Goal: Find specific page/section

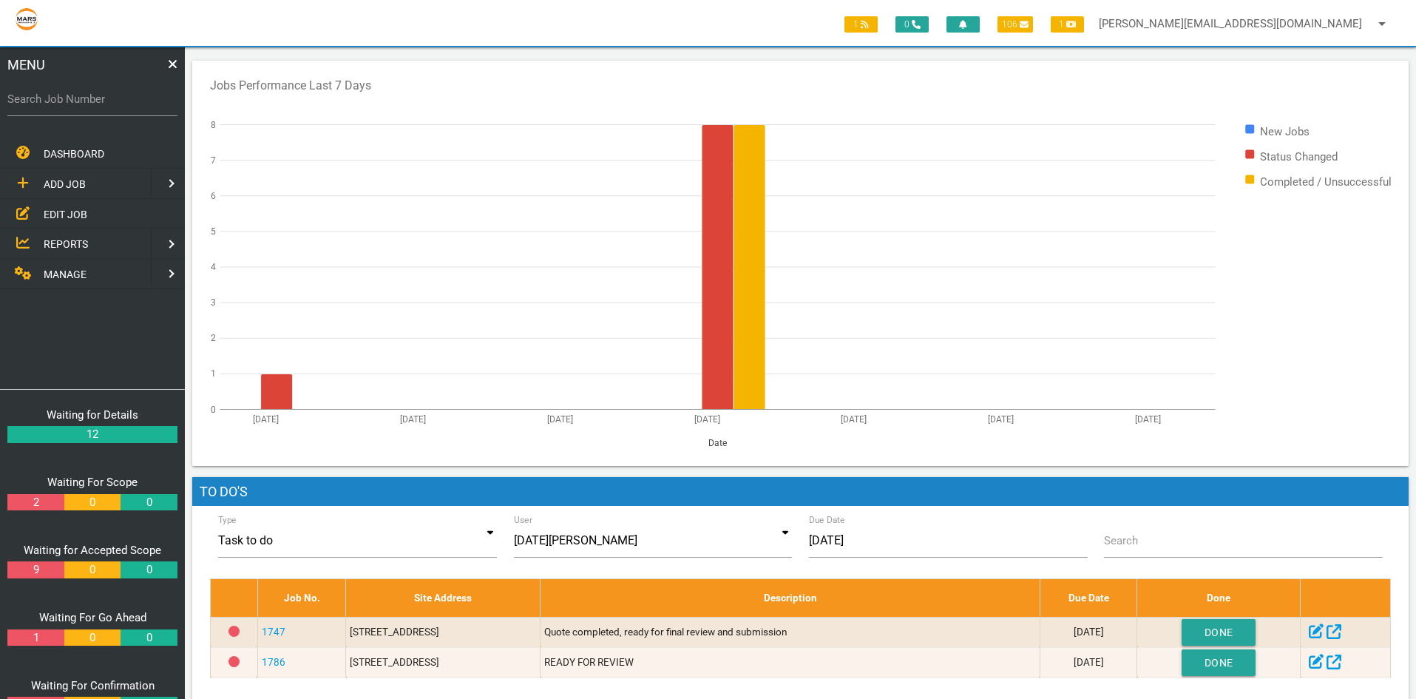
click at [74, 212] on span "EDIT JOB" at bounding box center [66, 214] width 44 height 12
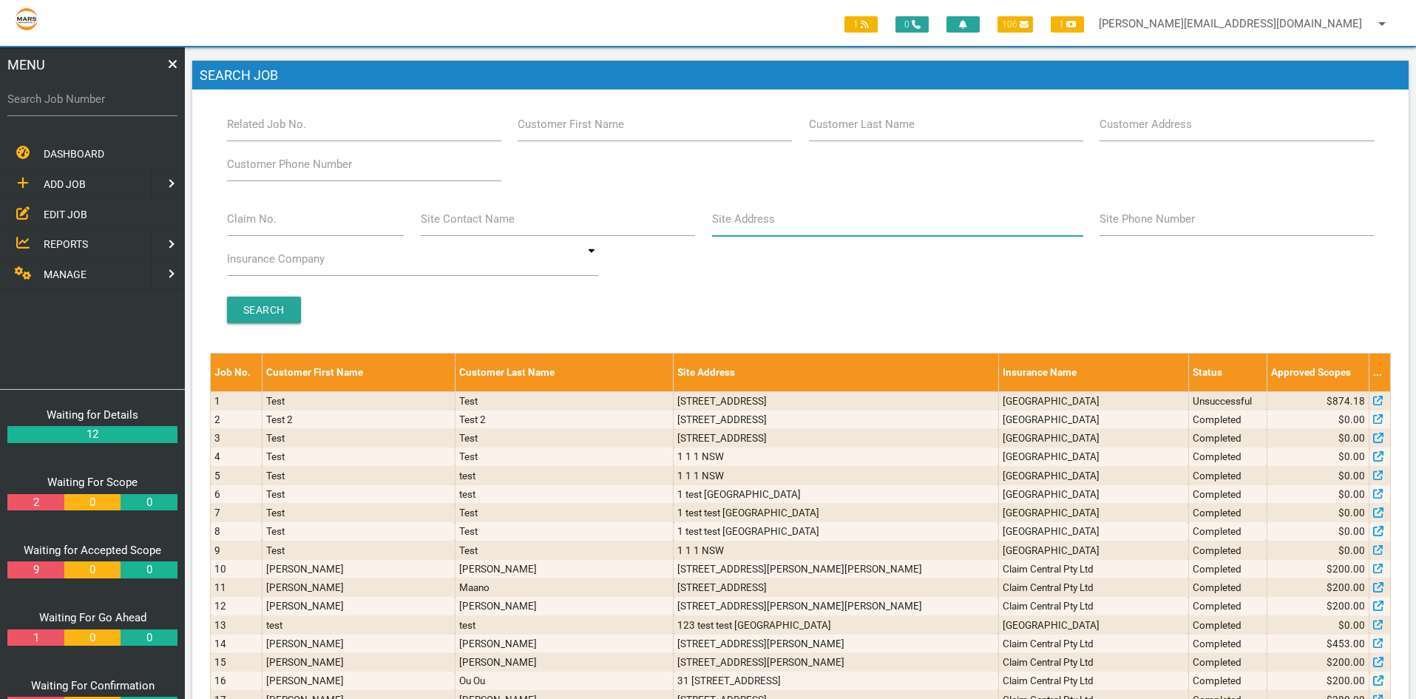
click at [751, 228] on input "Site Address" at bounding box center [897, 219] width 371 height 34
type input "4 herd"
click at [261, 311] on input "Search" at bounding box center [264, 309] width 74 height 27
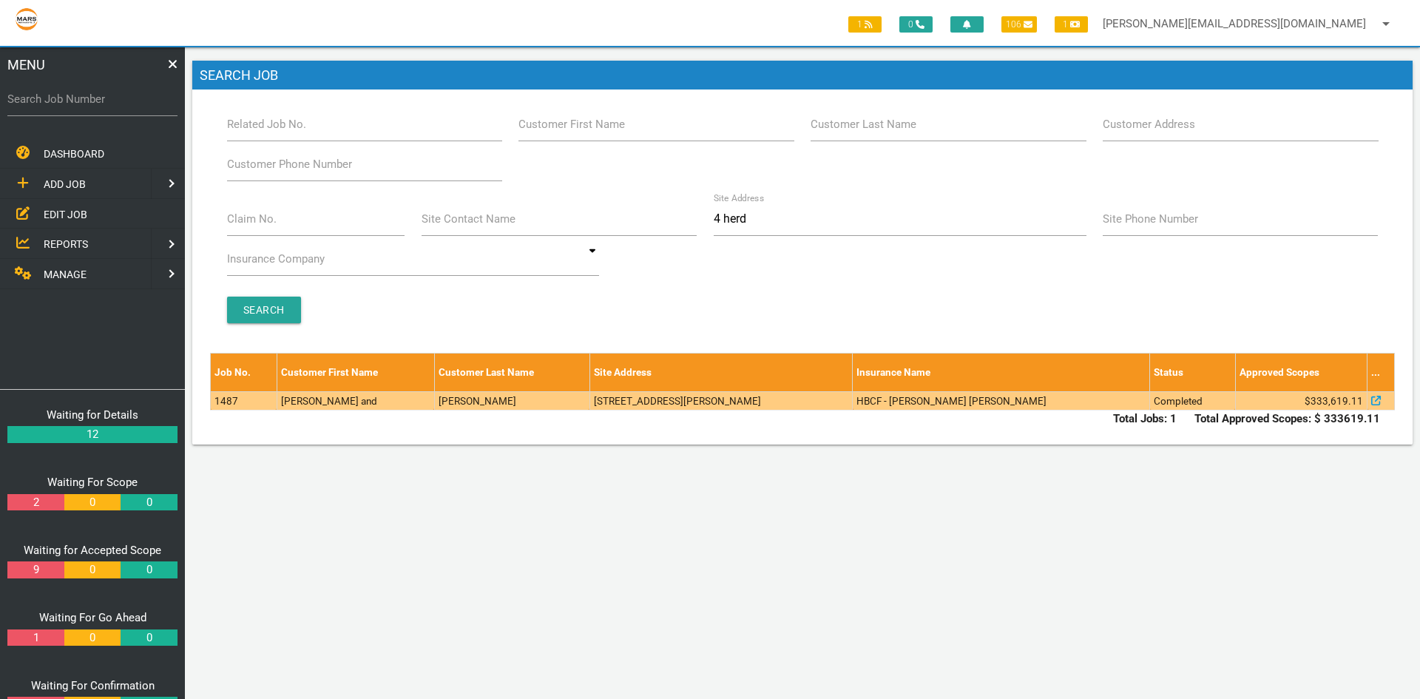
click at [240, 402] on td "1487" at bounding box center [244, 400] width 67 height 18
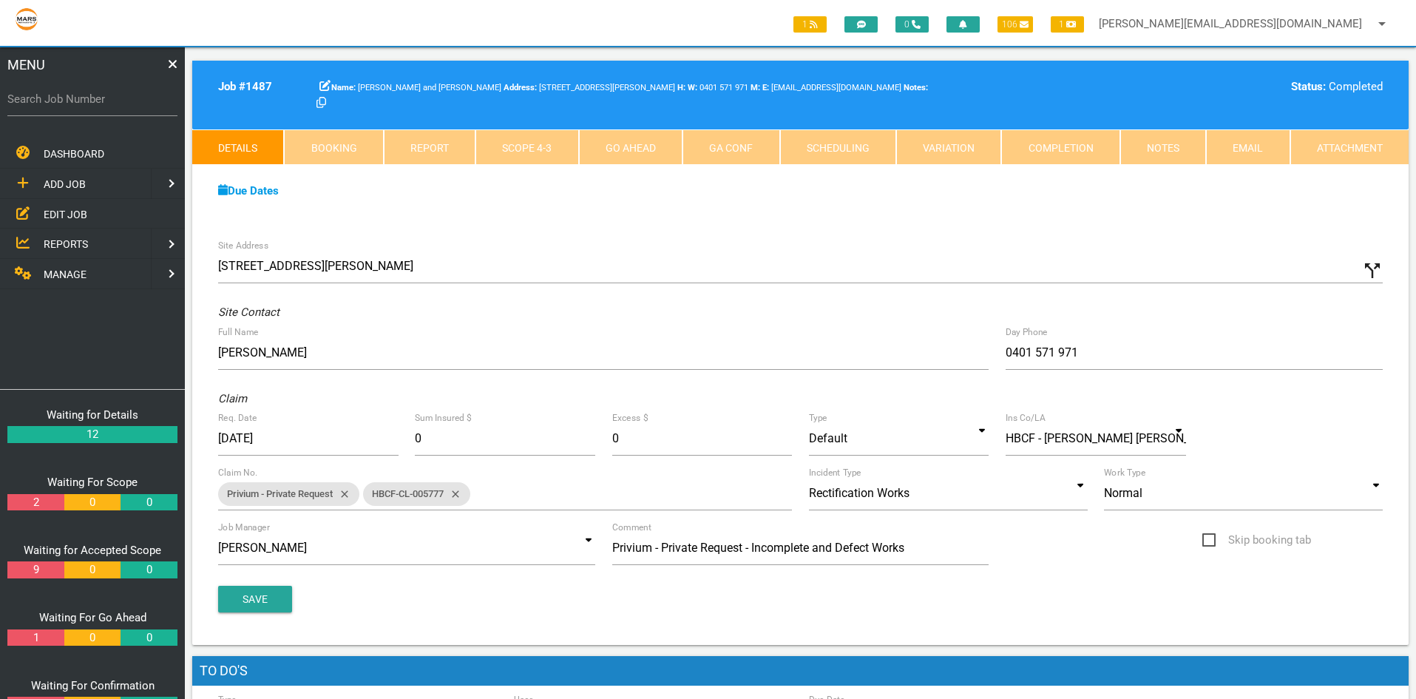
click at [535, 148] on link "Scope 4 - 3" at bounding box center [526, 146] width 103 height 35
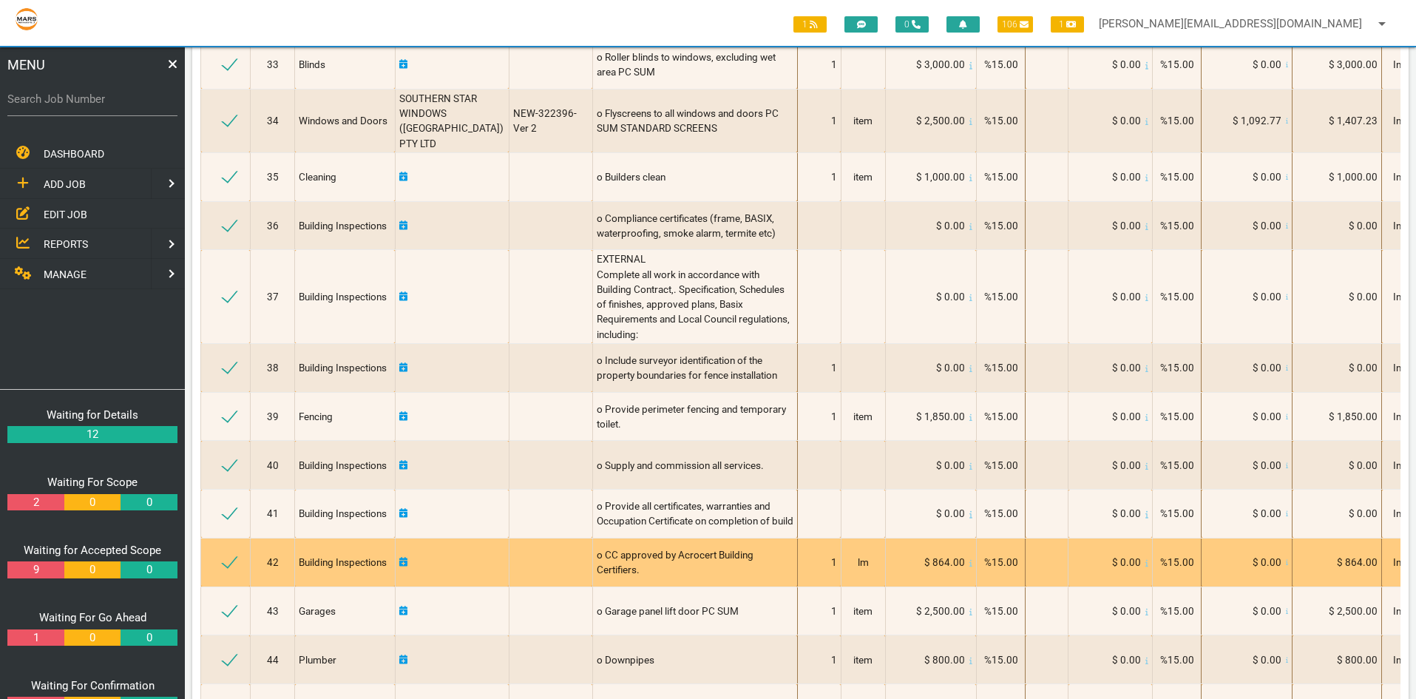
scroll to position [1848, 0]
